Goal: Check status: Check status

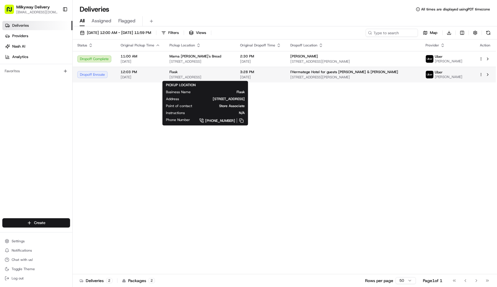
click at [201, 78] on span "[STREET_ADDRESS]" at bounding box center [199, 77] width 61 height 5
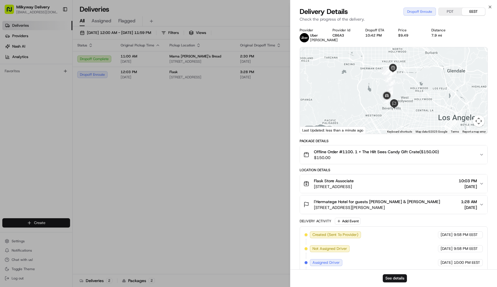
click at [357, 151] on span "Offline Order #1100. 1 x The Hilt Sees Candy Gift Crate($150.00)" at bounding box center [376, 152] width 125 height 6
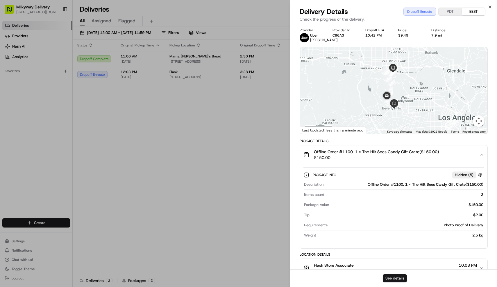
click at [357, 151] on span "Offline Order #1100. 1 x The Hilt Sees Candy Gift Crate($150.00)" at bounding box center [376, 152] width 125 height 6
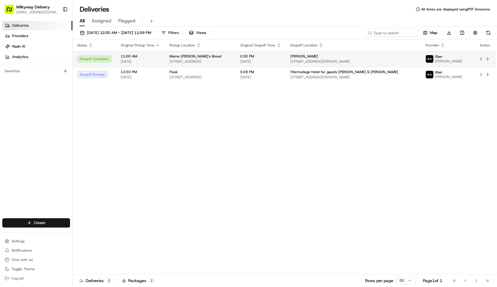
click at [231, 60] on span "[STREET_ADDRESS]" at bounding box center [199, 61] width 61 height 5
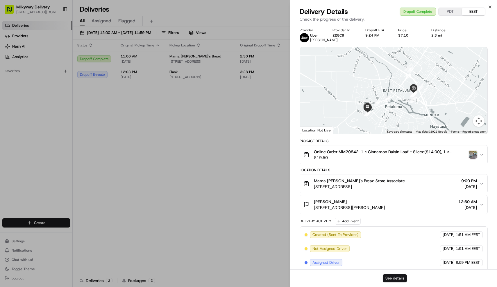
click at [474, 159] on img "button" at bounding box center [473, 155] width 8 height 8
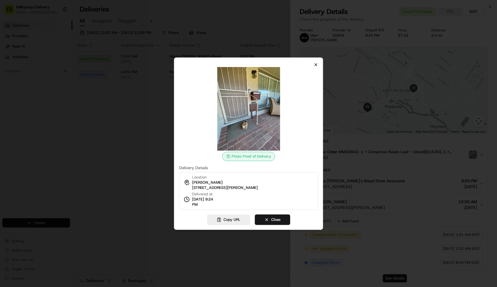
click at [317, 65] on icon "button" at bounding box center [316, 64] width 5 height 5
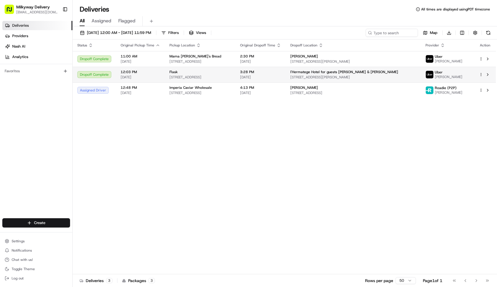
click at [193, 69] on td "Flask [STREET_ADDRESS]" at bounding box center [200, 75] width 71 height 16
click at [197, 89] on span "Imperia Caviar Wholesale" at bounding box center [190, 87] width 42 height 5
